Goal: Task Accomplishment & Management: Use online tool/utility

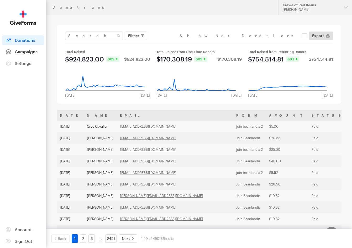
click at [25, 51] on span "Campaigns" at bounding box center [26, 51] width 23 height 5
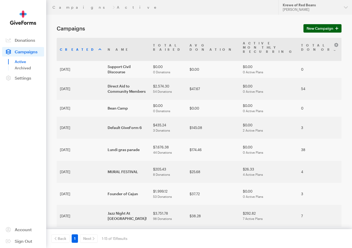
click at [317, 27] on span "New Campaign" at bounding box center [320, 28] width 27 height 6
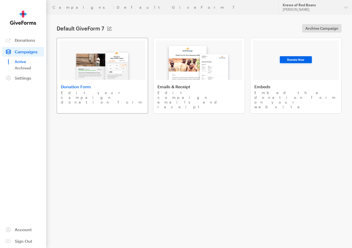
click at [126, 65] on img at bounding box center [102, 63] width 61 height 34
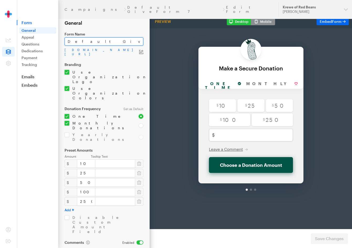
click at [105, 42] on input "Default GiveForm 7" at bounding box center [104, 41] width 79 height 8
type input "boucherie me!"
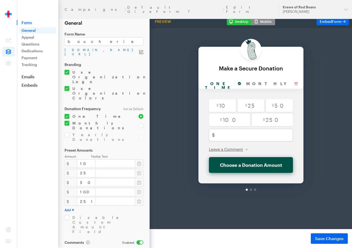
click at [66, 121] on input "checkbox" at bounding box center [99, 125] width 68 height 9
checkbox input "false"
click at [135, 159] on button "button" at bounding box center [139, 163] width 8 height 8
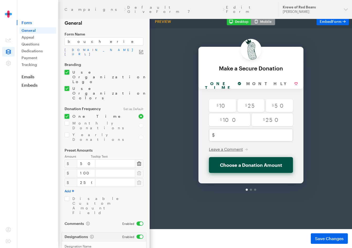
click at [135, 159] on button "button" at bounding box center [139, 163] width 8 height 8
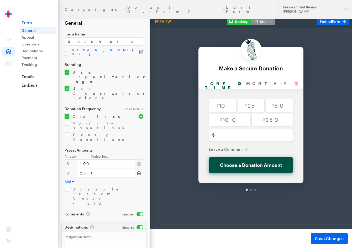
click at [138, 170] on icon "button" at bounding box center [139, 172] width 4 height 5
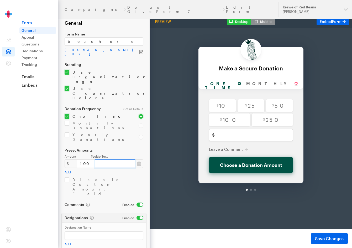
click at [102, 159] on input "text" at bounding box center [115, 163] width 40 height 8
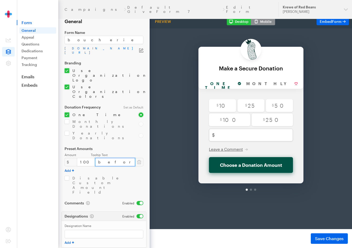
scroll to position [1, 0]
type input "before [DATE]"
click at [122, 176] on input "checkbox" at bounding box center [104, 185] width 79 height 19
checkbox input "true"
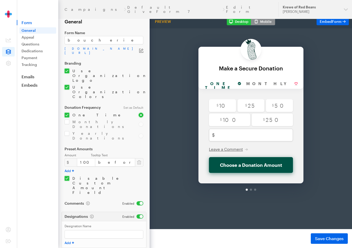
type input "Boucherie Me!"
click at [322, 238] on span "Save Changes" at bounding box center [329, 238] width 29 height 6
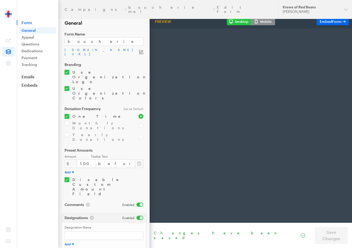
scroll to position [0, 33]
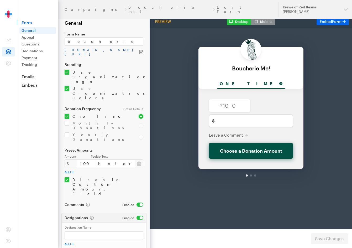
click at [88, 50] on link "app.giveforms.com/forms/rocker9955/default-giveform-7-4" at bounding box center [102, 52] width 75 height 8
click at [33, 86] on link "Embeds" at bounding box center [37, 84] width 41 height 5
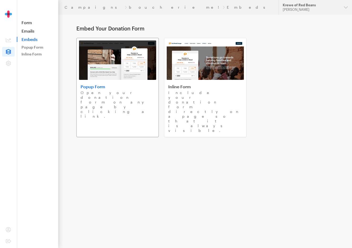
click at [121, 83] on link "Popup Form Open your donation form on any page by clicking a link." at bounding box center [117, 87] width 82 height 99
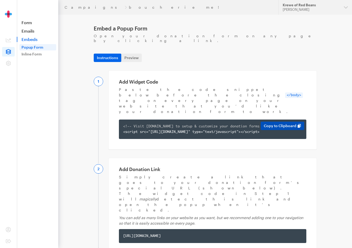
click at [287, 122] on button "Copy to Clipboard" at bounding box center [283, 126] width 44 height 8
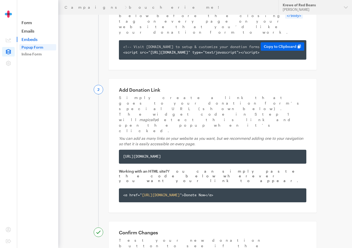
scroll to position [83, 0]
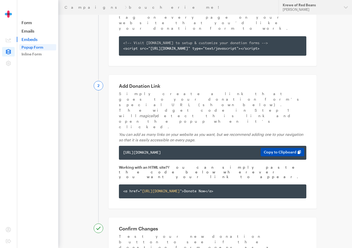
click at [282, 148] on button "Copy to Clipboard" at bounding box center [283, 152] width 44 height 8
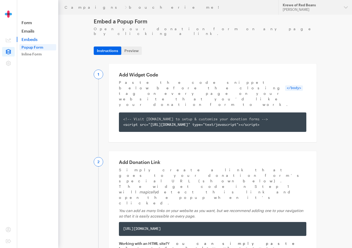
scroll to position [5, 0]
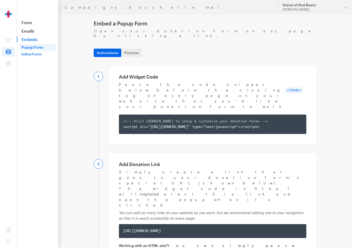
click at [40, 54] on link "Inline Form" at bounding box center [37, 54] width 37 height 6
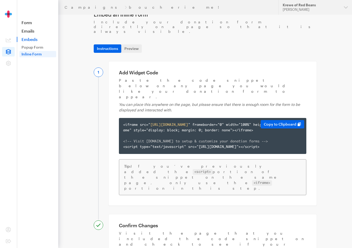
scroll to position [2, 0]
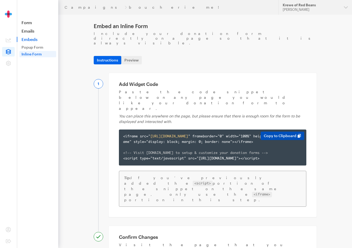
click at [282, 132] on button "Copy to Clipboard" at bounding box center [283, 136] width 44 height 8
